Goal: Find specific page/section: Find specific page/section

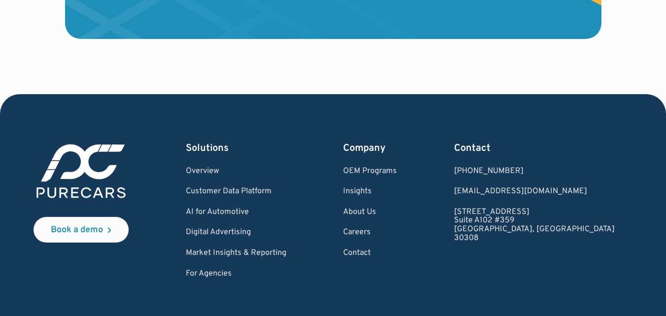
scroll to position [3004, 0]
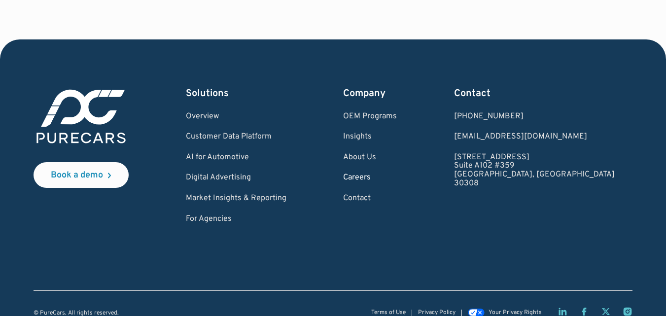
click at [397, 174] on link "Careers" at bounding box center [370, 178] width 54 height 9
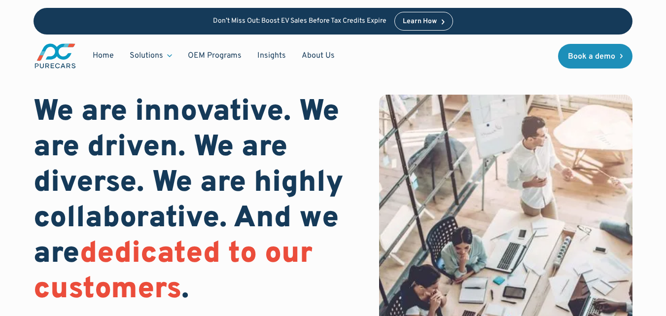
click at [398, 161] on img at bounding box center [506, 276] width 254 height 363
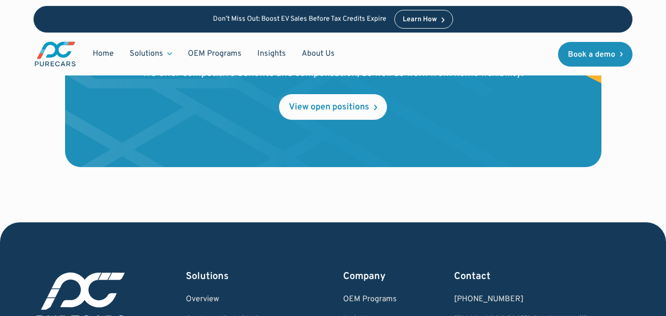
scroll to position [1173, 0]
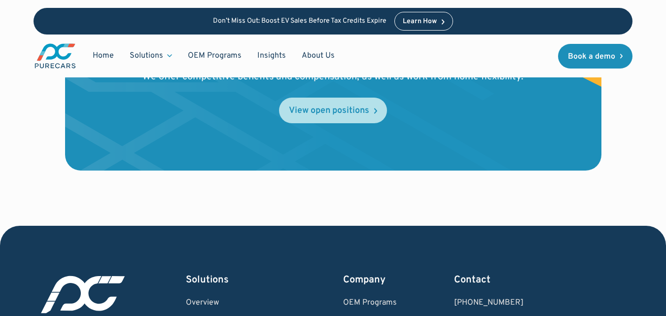
click at [342, 108] on div "View open positions" at bounding box center [329, 110] width 80 height 9
